Goal: Information Seeking & Learning: Learn about a topic

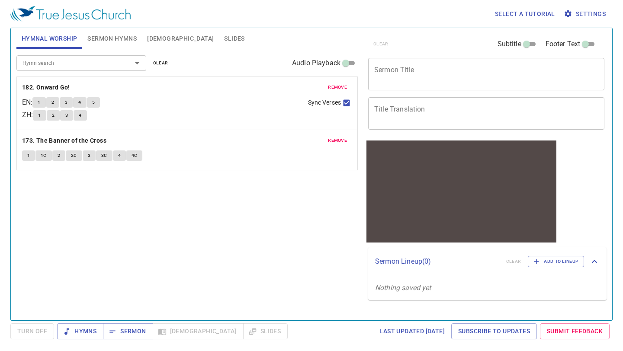
click at [155, 39] on span "Bible" at bounding box center [180, 38] width 67 height 11
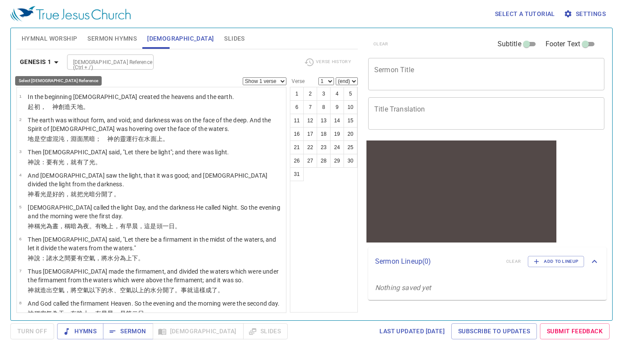
click at [56, 61] on icon "button" at bounding box center [56, 62] width 4 height 2
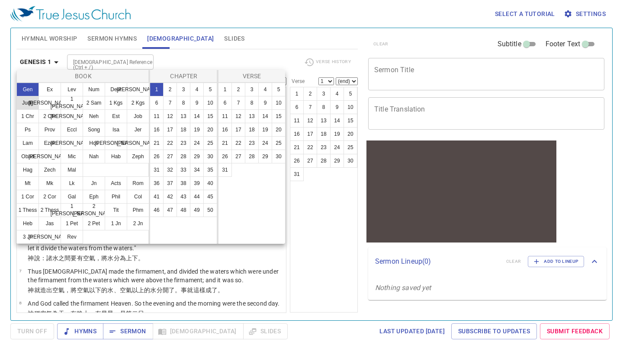
click at [29, 102] on button "Judg" at bounding box center [27, 103] width 23 height 14
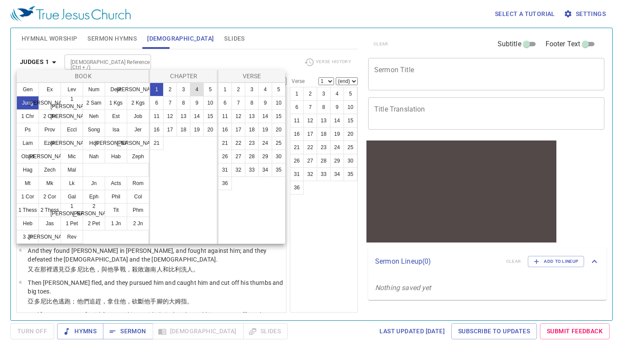
click at [193, 88] on button "4" at bounding box center [197, 90] width 14 height 14
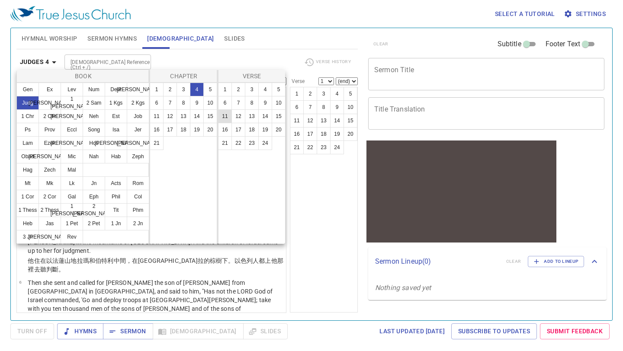
click at [225, 120] on button "11" at bounding box center [225, 116] width 14 height 14
select select "11"
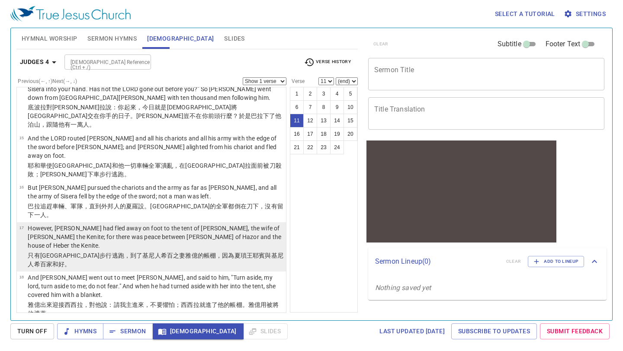
scroll to position [547, 0]
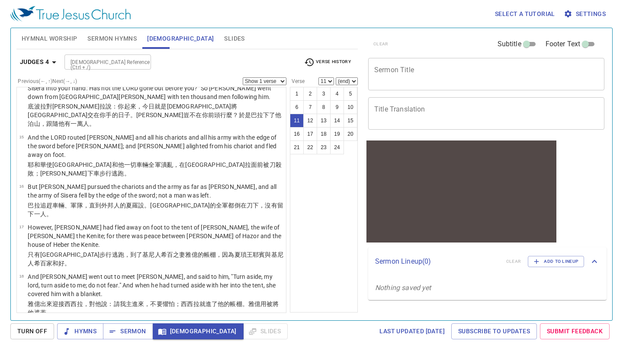
click at [53, 39] on span "Hymnal Worship" at bounding box center [50, 38] width 56 height 11
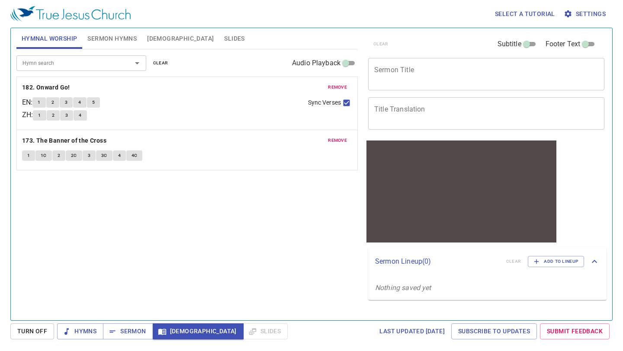
click at [40, 103] on span "1" at bounding box center [39, 103] width 3 height 8
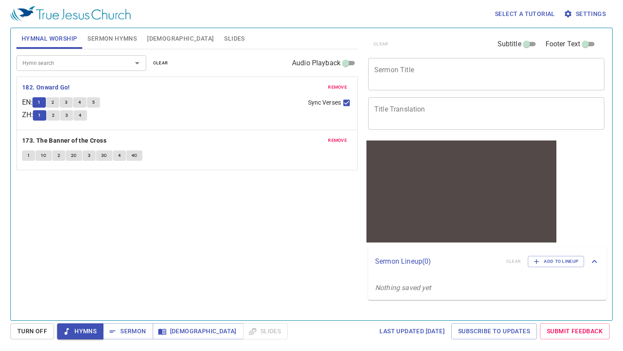
click at [59, 100] on button "2" at bounding box center [52, 102] width 13 height 10
click at [71, 100] on button "3" at bounding box center [66, 102] width 13 height 10
click at [80, 103] on button "4" at bounding box center [79, 102] width 13 height 10
click at [95, 104] on span "5" at bounding box center [93, 103] width 3 height 8
